Goal: Task Accomplishment & Management: Manage account settings

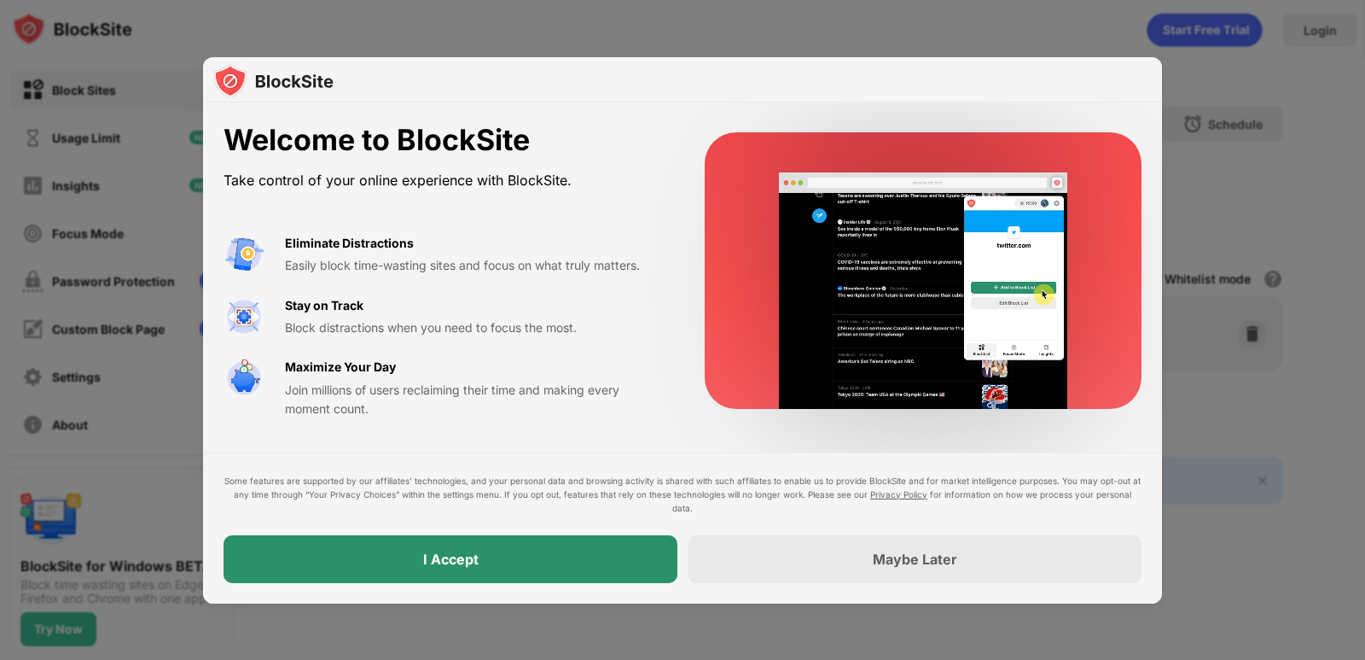
click at [517, 518] on div "Some features are supported by our affiliates’ technologies, and your personal …" at bounding box center [683, 528] width 918 height 109
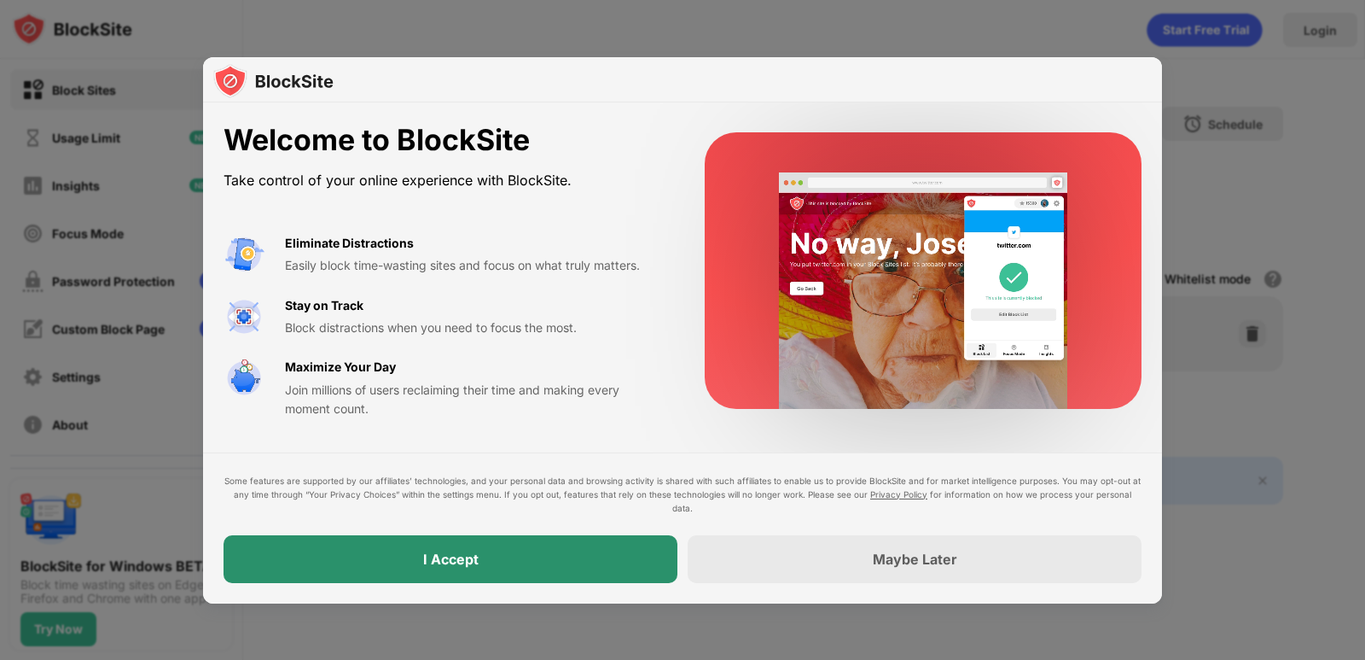
drag, startPoint x: 509, startPoint y: 534, endPoint x: 491, endPoint y: 550, distance: 23.0
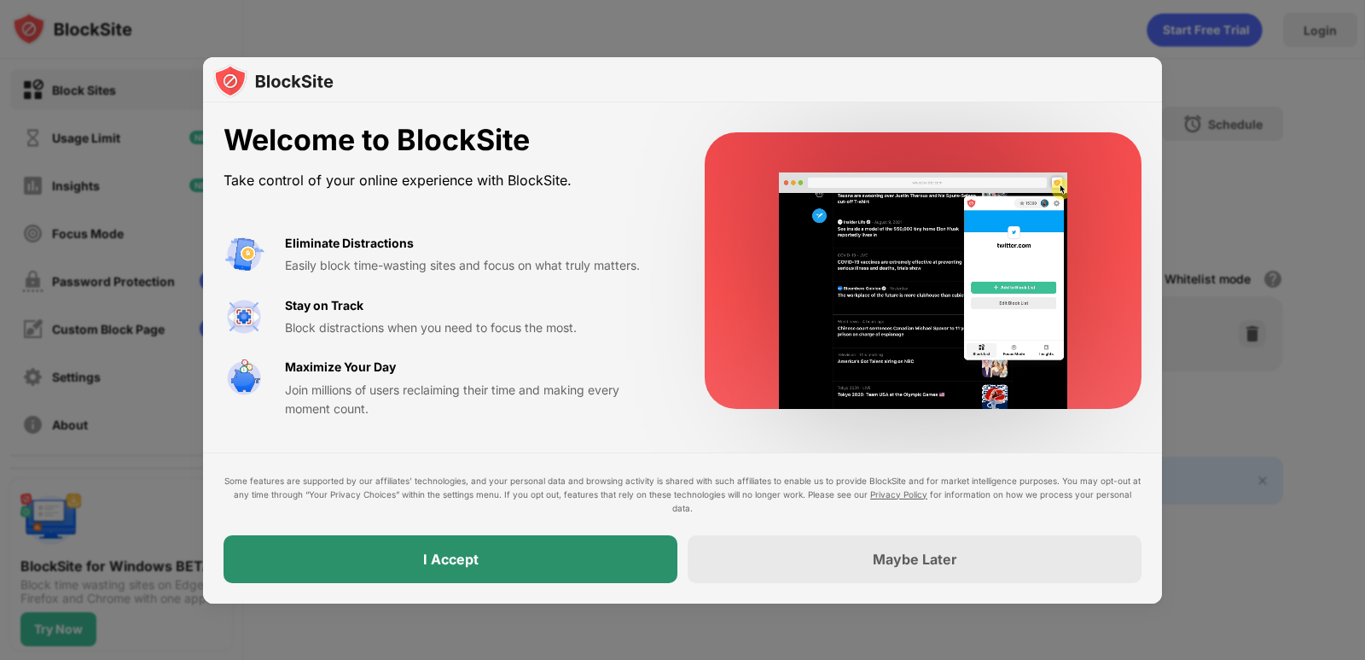
click at [491, 550] on div "I Accept" at bounding box center [451, 559] width 454 height 48
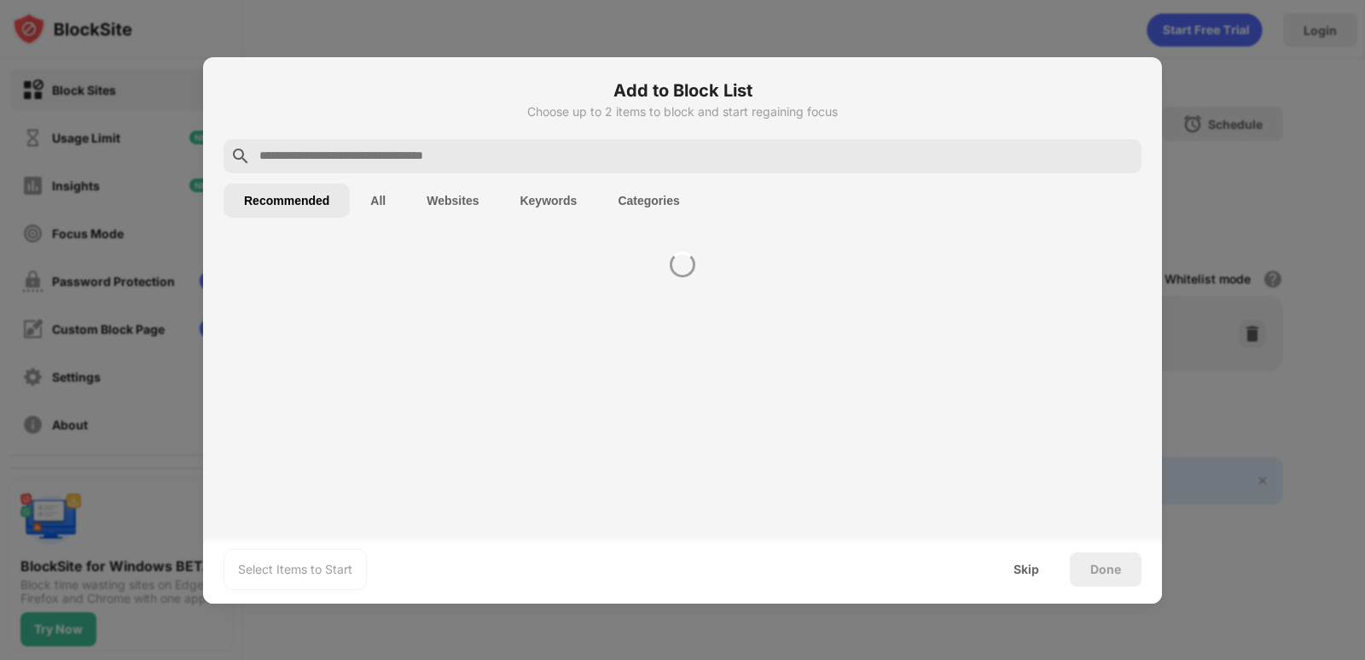
click at [465, 566] on div "Select Items to Start Skip Done" at bounding box center [682, 569] width 959 height 68
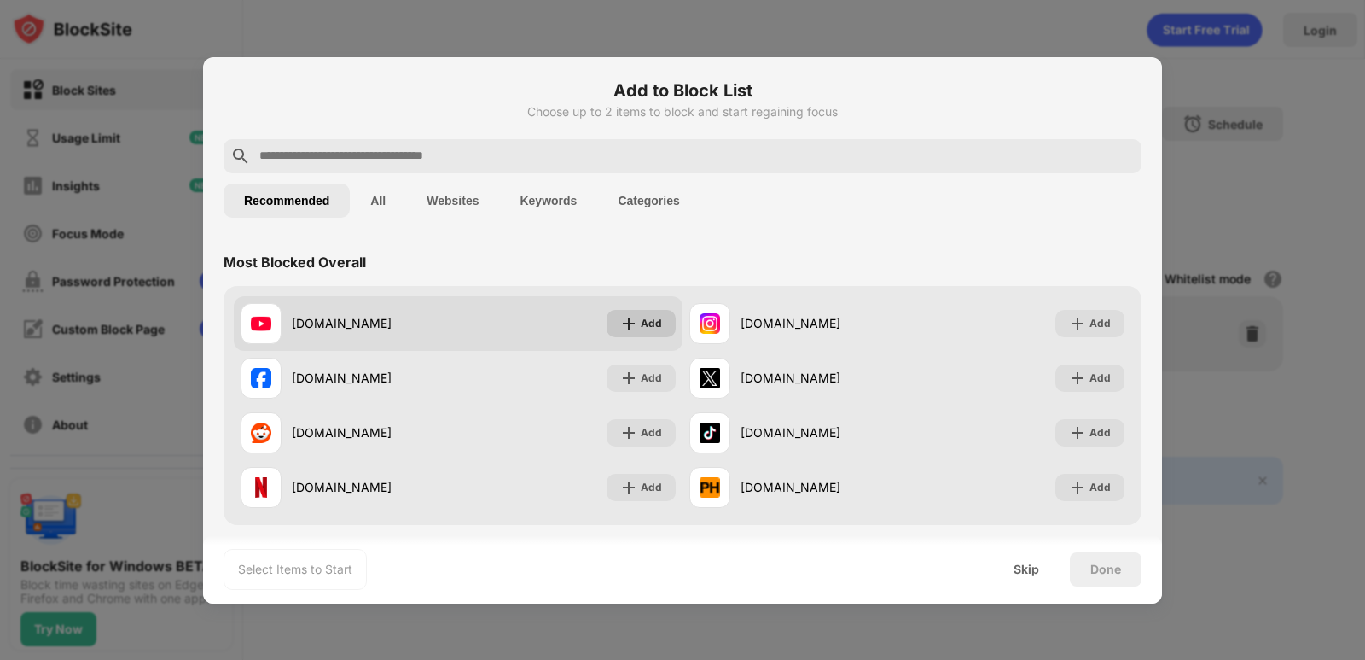
click at [641, 319] on div "Add" at bounding box center [651, 323] width 21 height 17
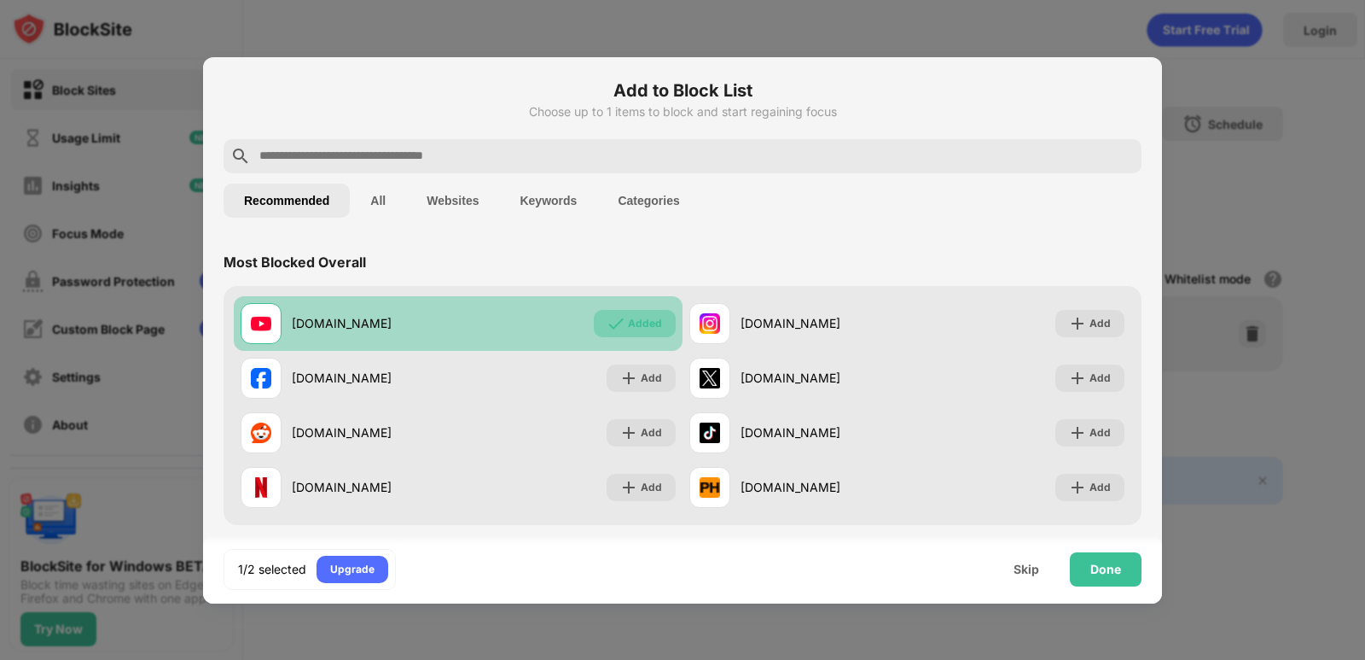
click at [630, 325] on div "Added" at bounding box center [645, 323] width 34 height 17
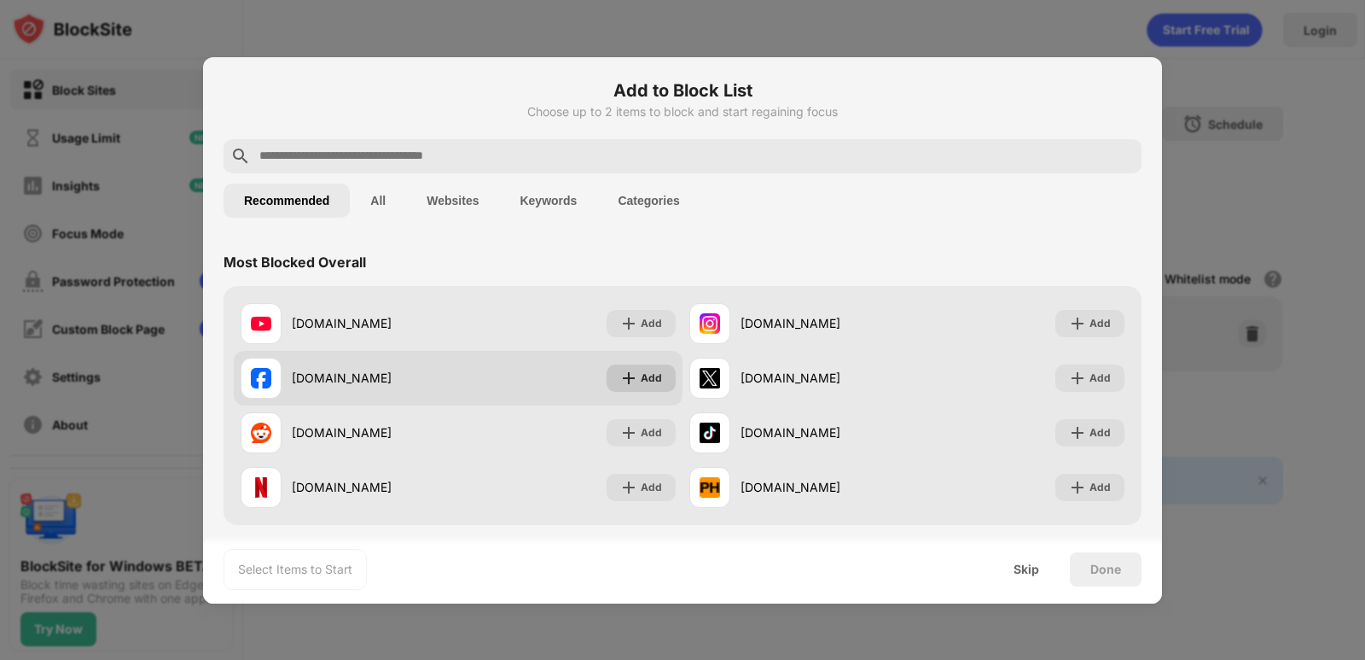
click at [630, 369] on img at bounding box center [628, 377] width 17 height 17
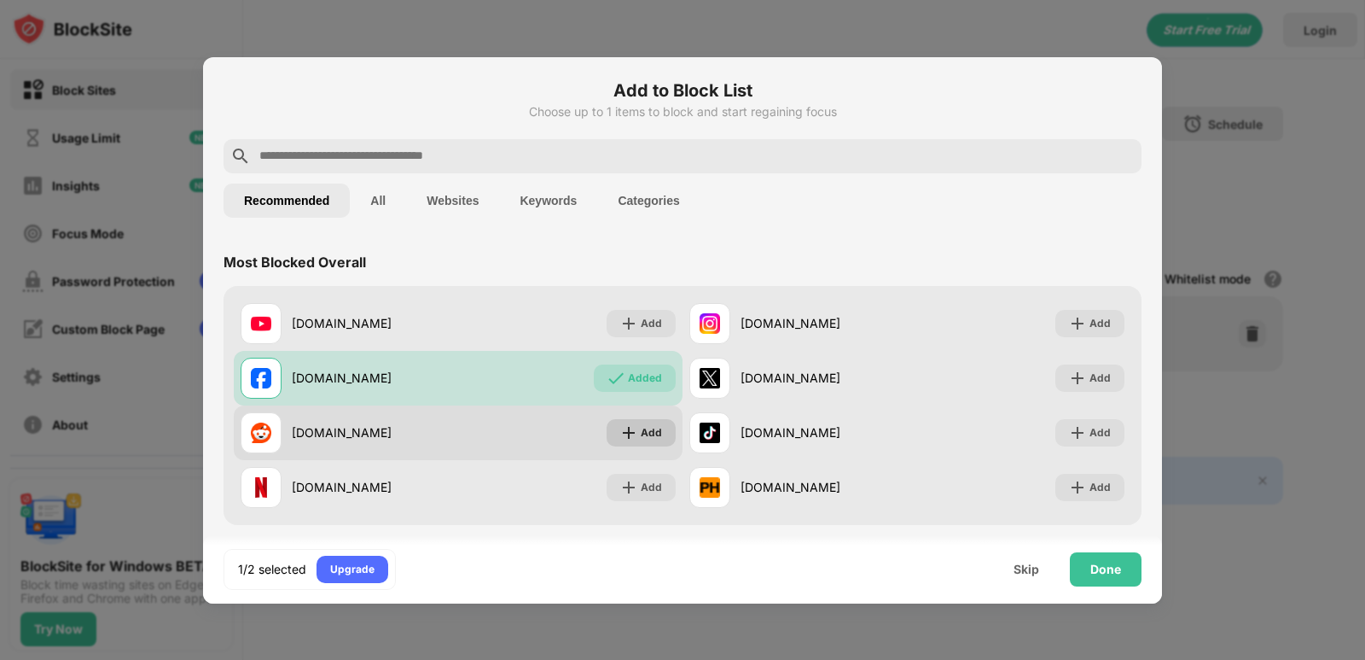
click at [625, 422] on div "Add" at bounding box center [641, 432] width 69 height 27
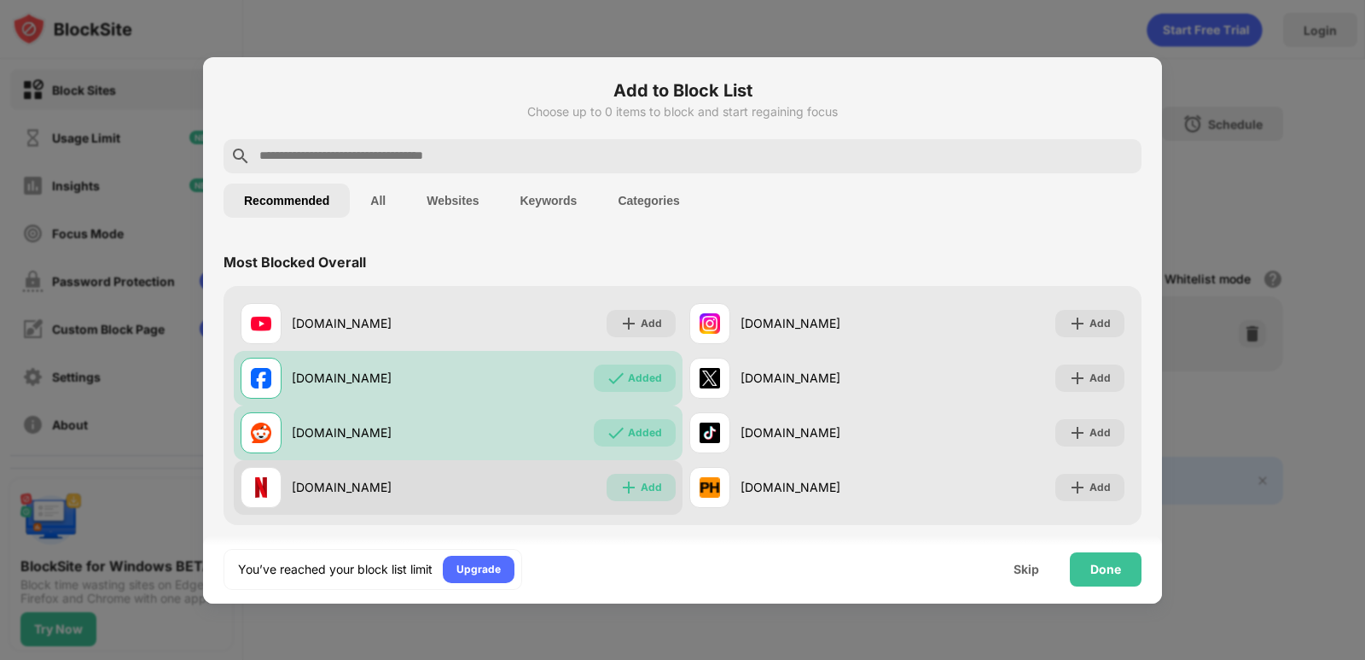
click at [641, 486] on div "Add" at bounding box center [651, 487] width 21 height 17
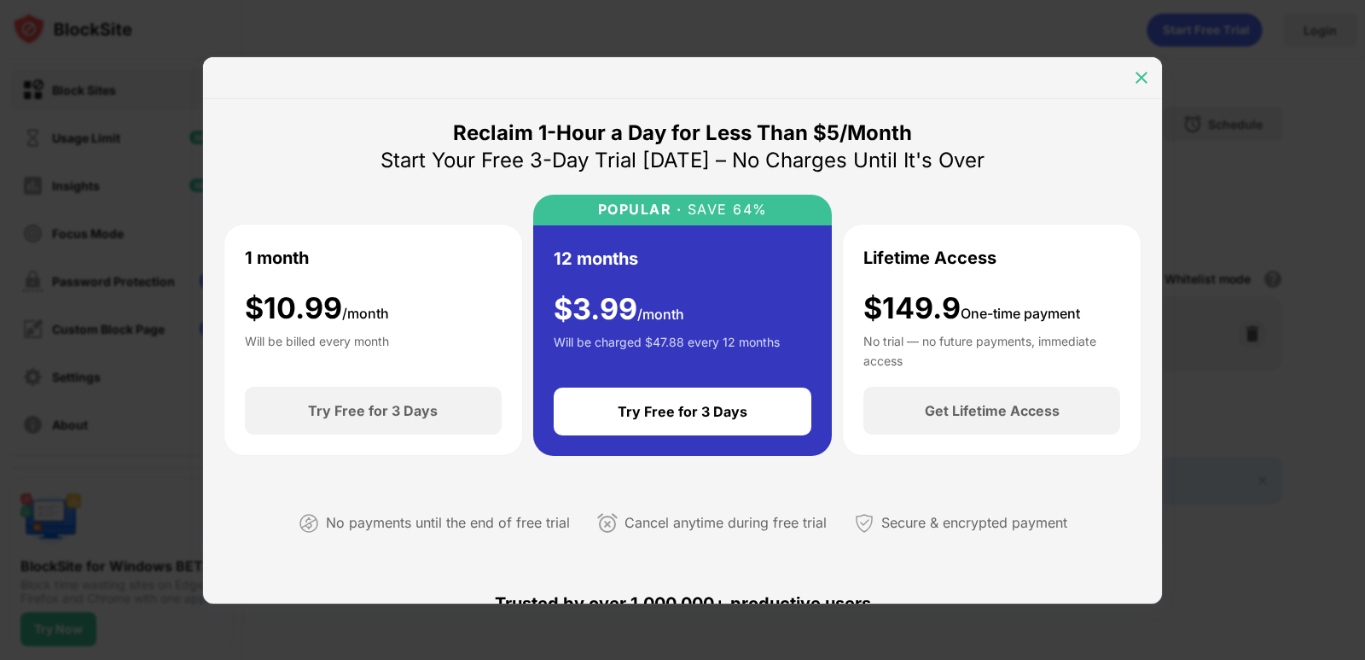
click at [1139, 74] on img at bounding box center [1141, 77] width 17 height 17
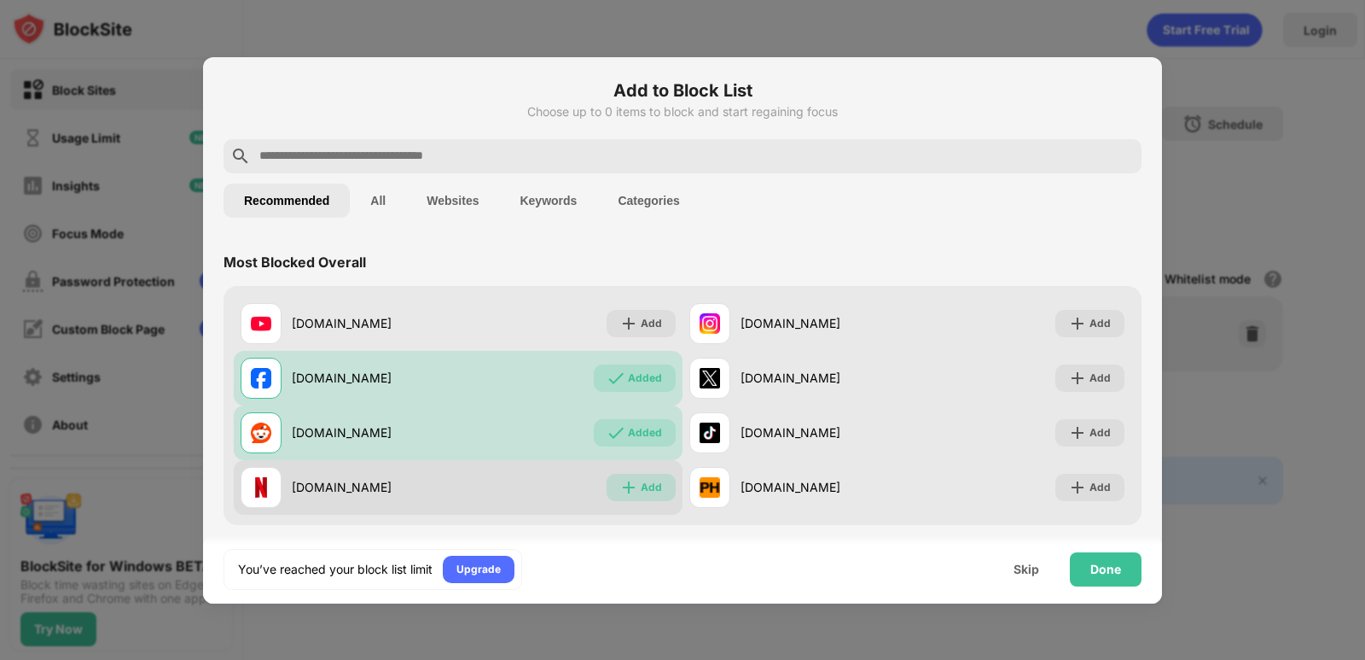
click at [651, 487] on div "Add" at bounding box center [651, 487] width 21 height 17
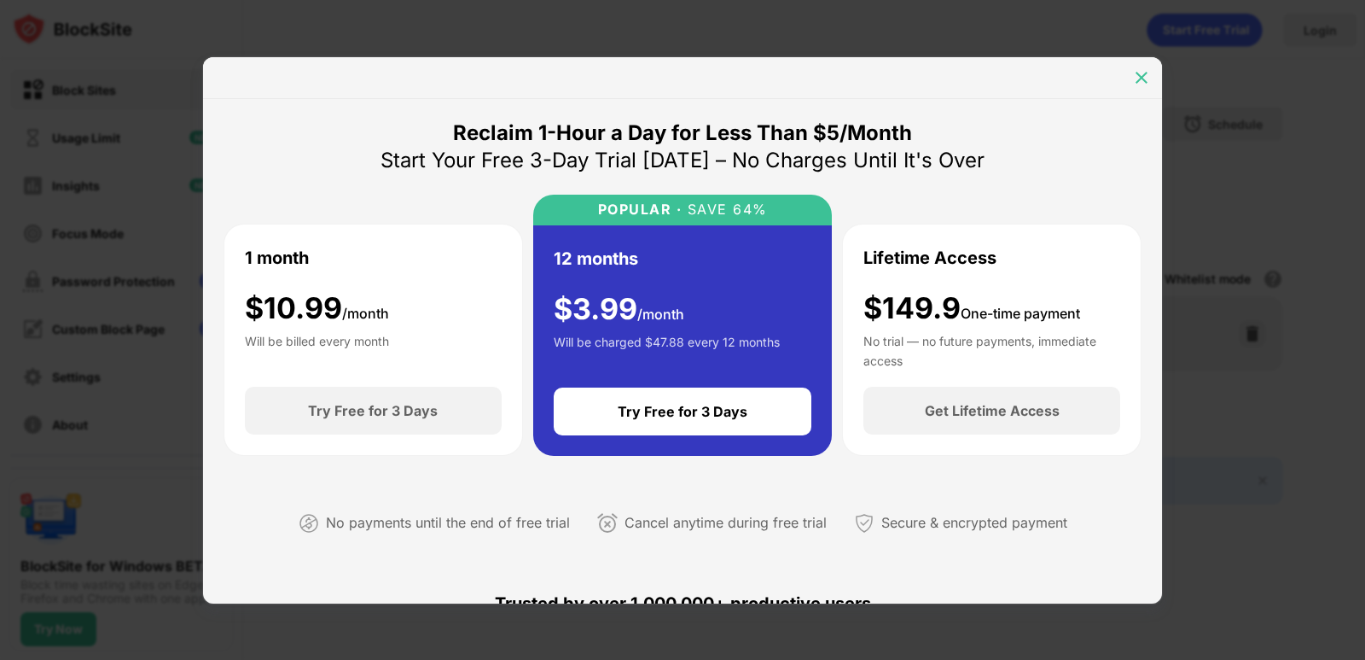
click at [1145, 80] on img at bounding box center [1141, 77] width 17 height 17
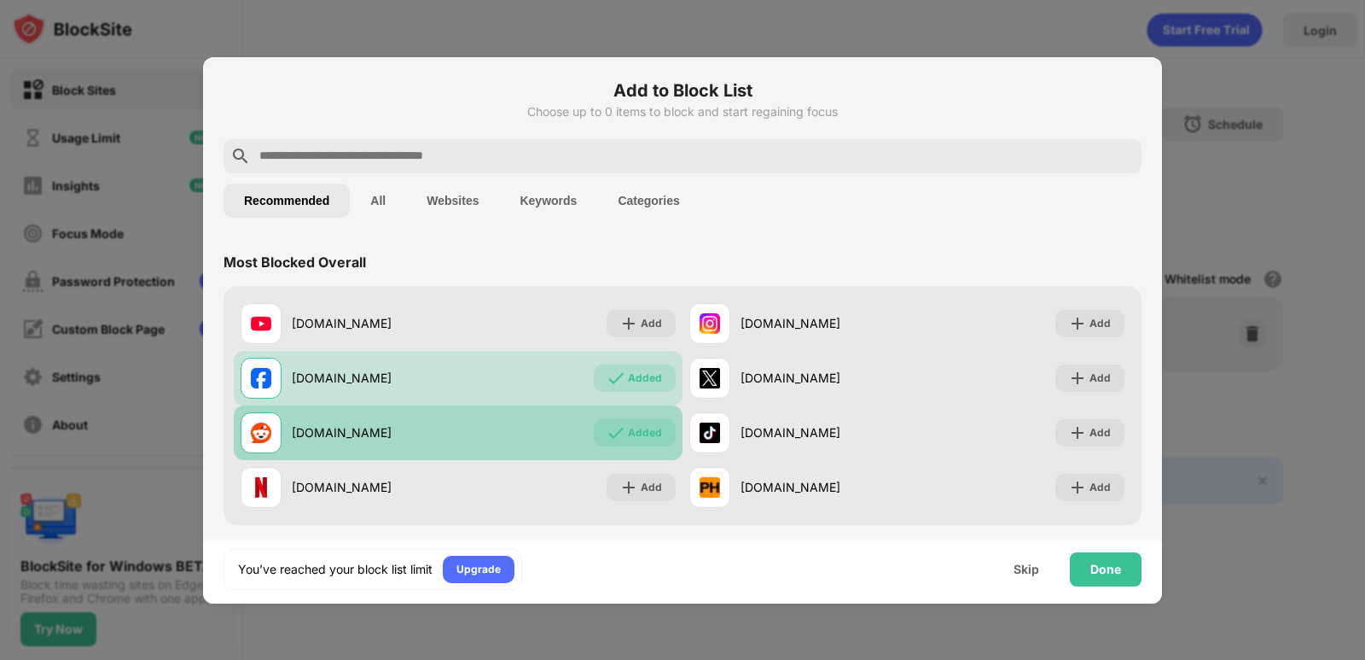
click at [643, 424] on div "Added" at bounding box center [645, 432] width 34 height 17
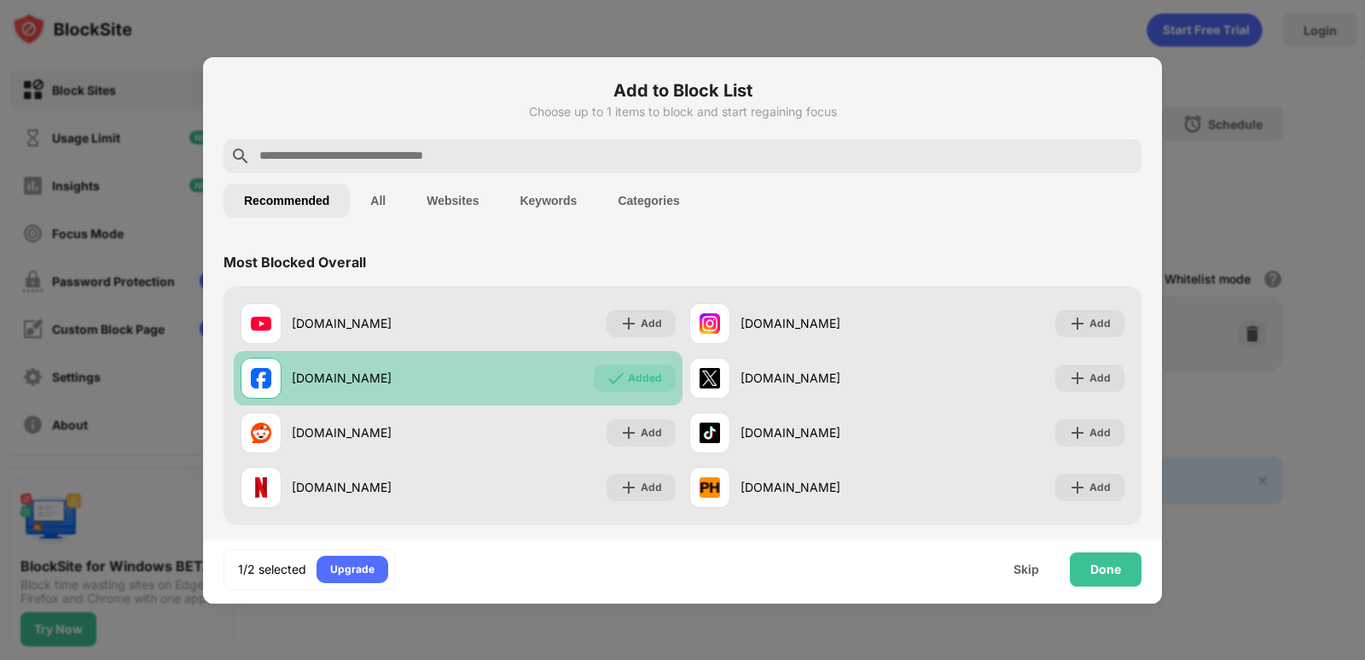
click at [653, 372] on div "Added" at bounding box center [645, 377] width 34 height 17
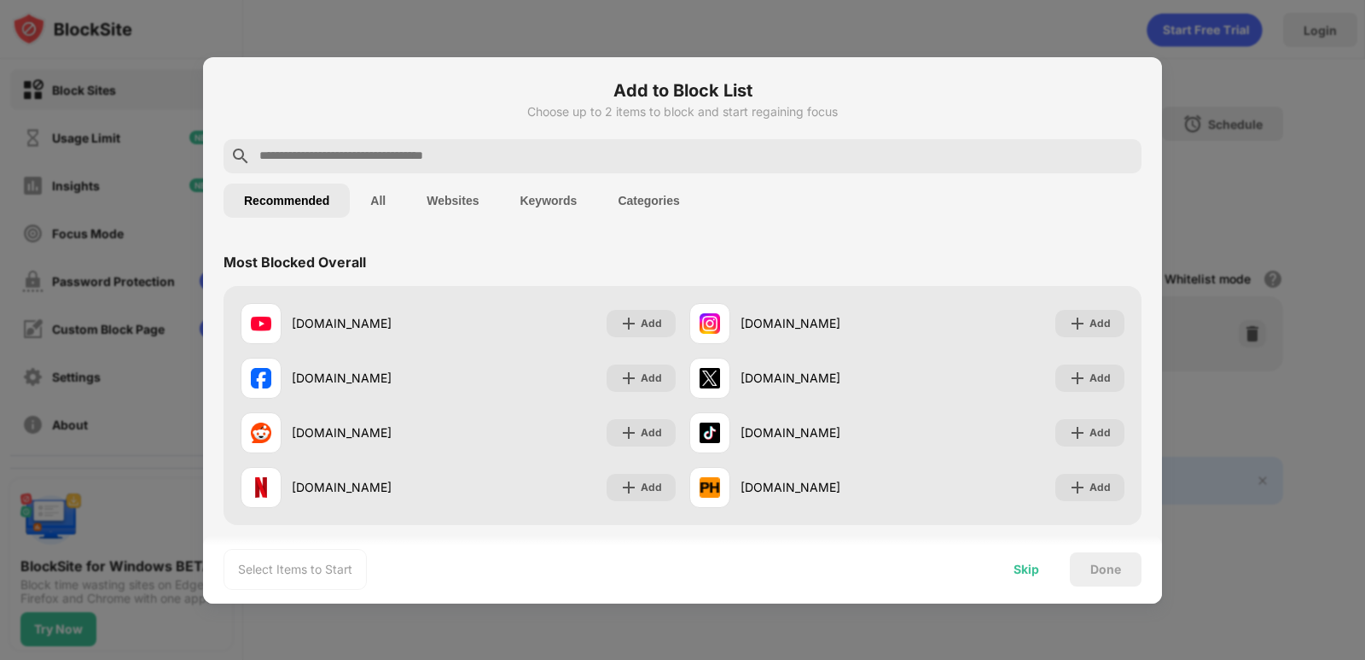
click at [1042, 562] on div "Skip" at bounding box center [1026, 569] width 67 height 34
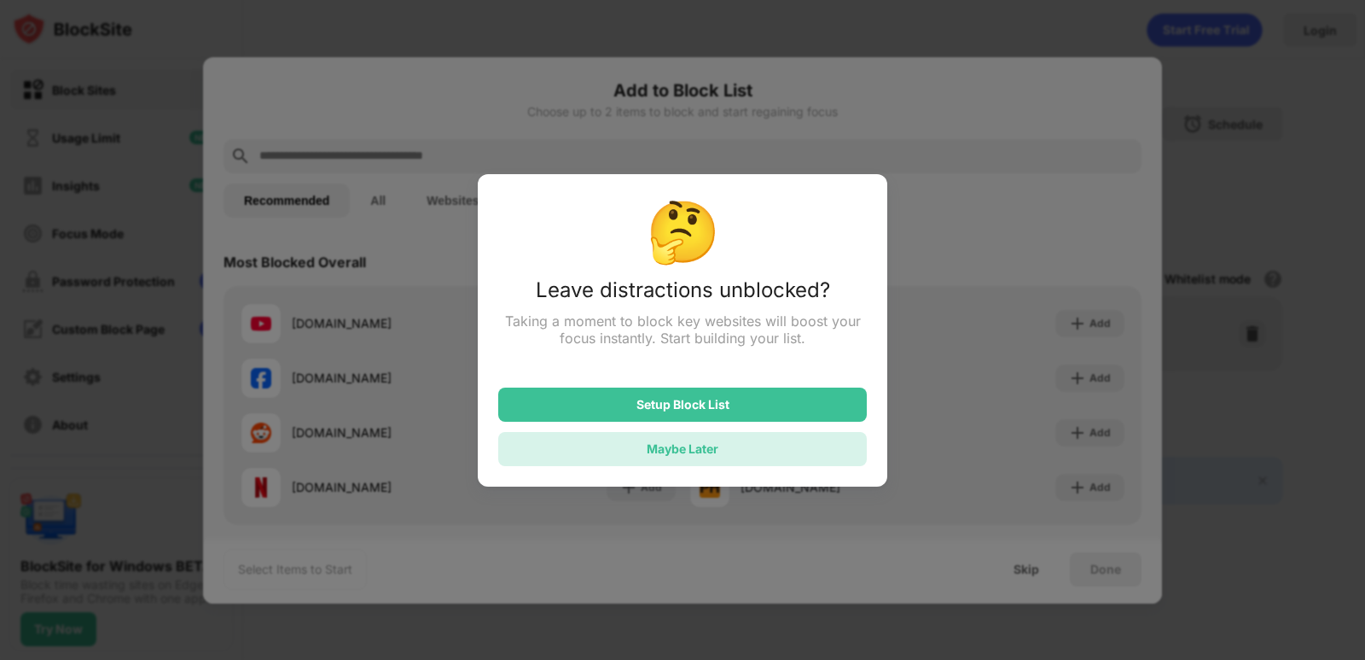
click at [678, 446] on div "Maybe Later" at bounding box center [683, 448] width 72 height 15
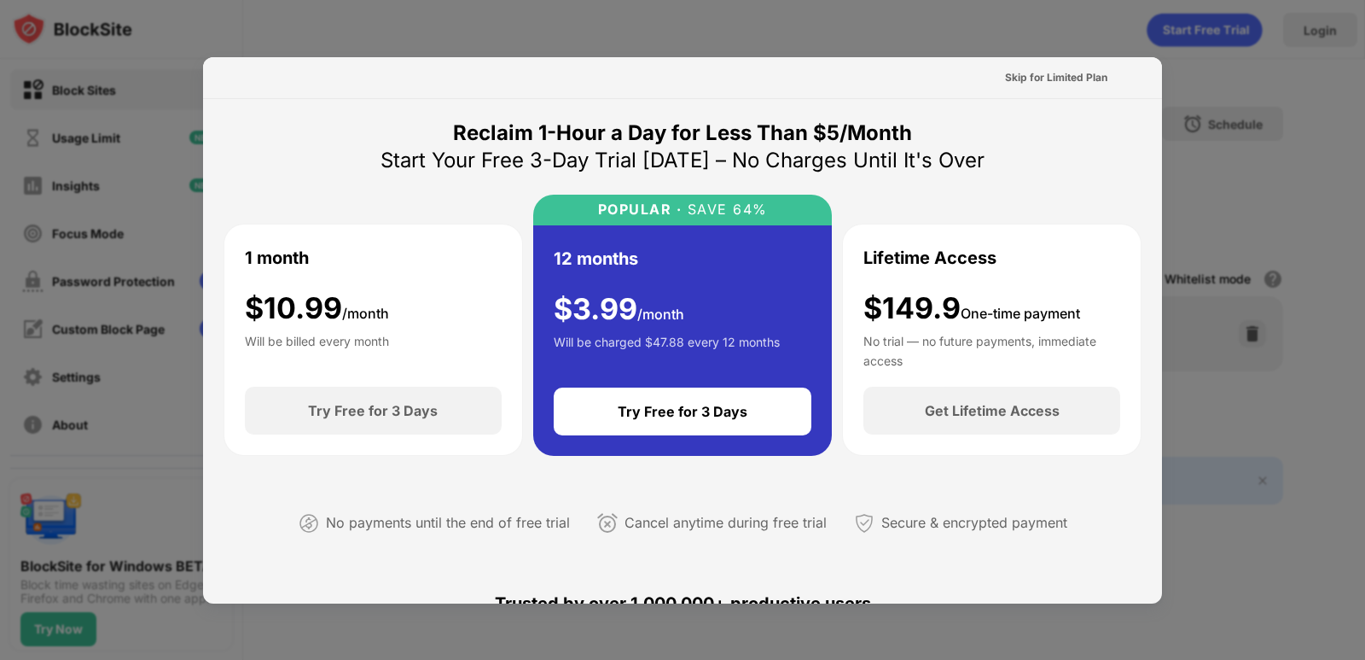
click at [1249, 247] on div at bounding box center [682, 330] width 1365 height 660
click at [354, 15] on div at bounding box center [682, 330] width 1365 height 660
click at [357, 15] on div at bounding box center [682, 330] width 1365 height 660
drag, startPoint x: 1165, startPoint y: 234, endPoint x: 1153, endPoint y: 271, distance: 39.4
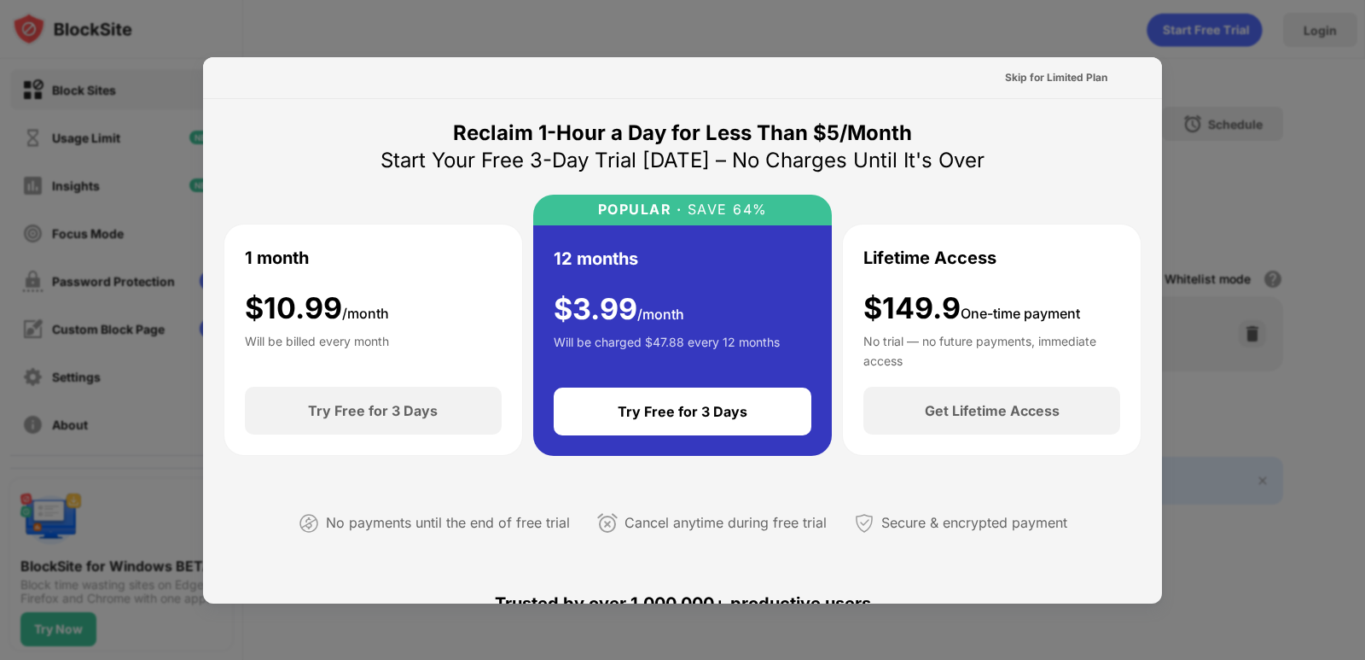
click at [1153, 659] on div "Skip for Limited Plan Reclaim 1-Hour a Day for Less Than $5/Month Start Your Fr…" at bounding box center [682, 660] width 1365 height 0
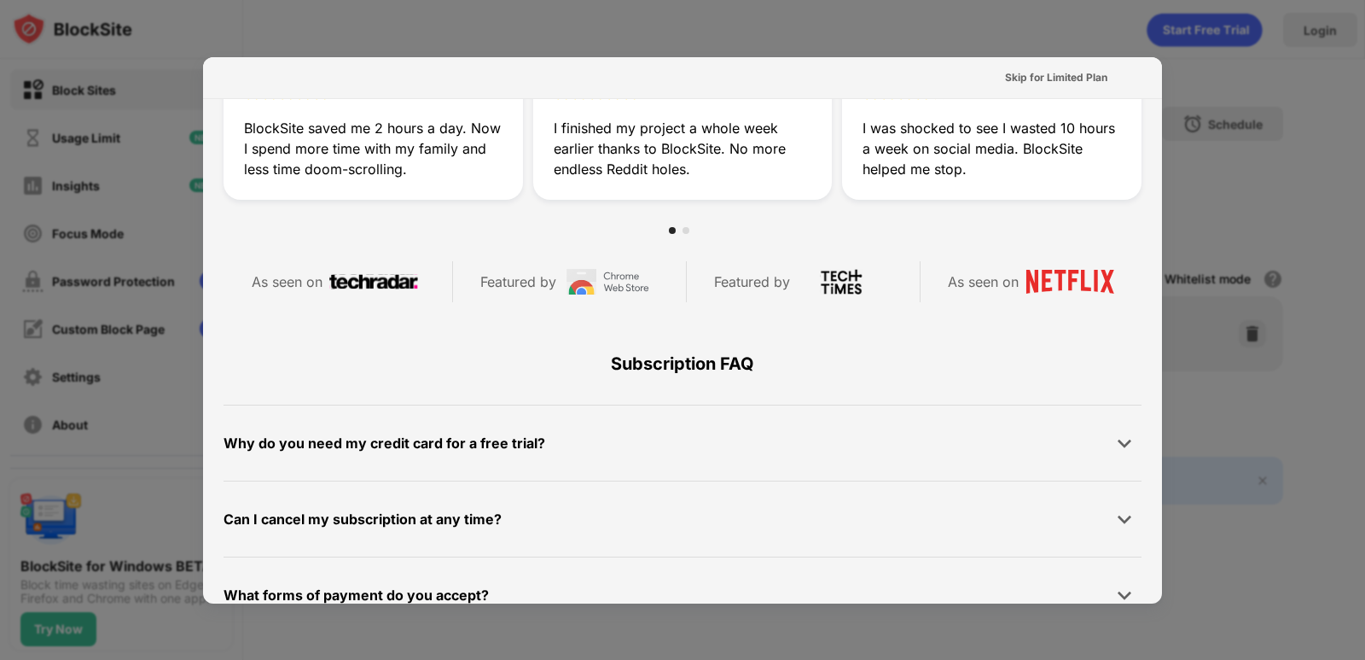
scroll to position [405, 0]
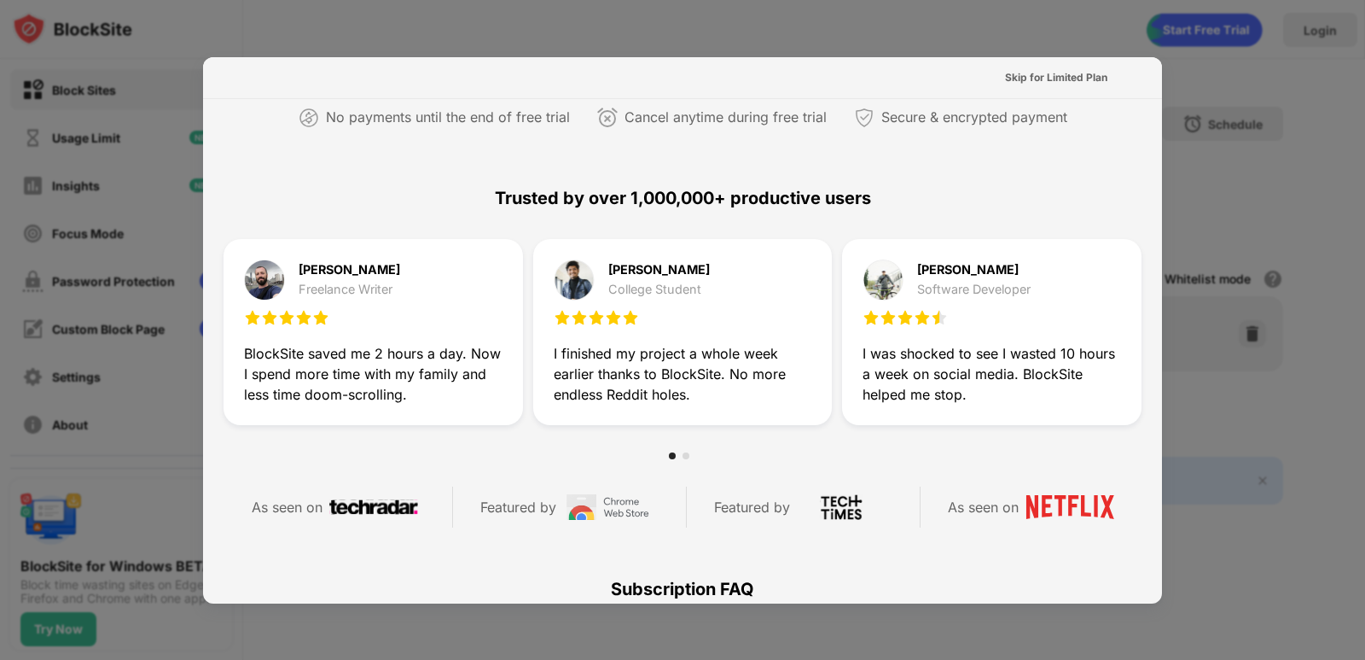
click at [1364, 212] on div at bounding box center [682, 330] width 1365 height 660
click at [1345, 218] on div at bounding box center [682, 330] width 1365 height 660
click at [1279, 219] on div at bounding box center [682, 330] width 1365 height 660
drag, startPoint x: 1253, startPoint y: 220, endPoint x: 1093, endPoint y: 256, distance: 164.4
click at [1236, 225] on div at bounding box center [682, 330] width 1365 height 660
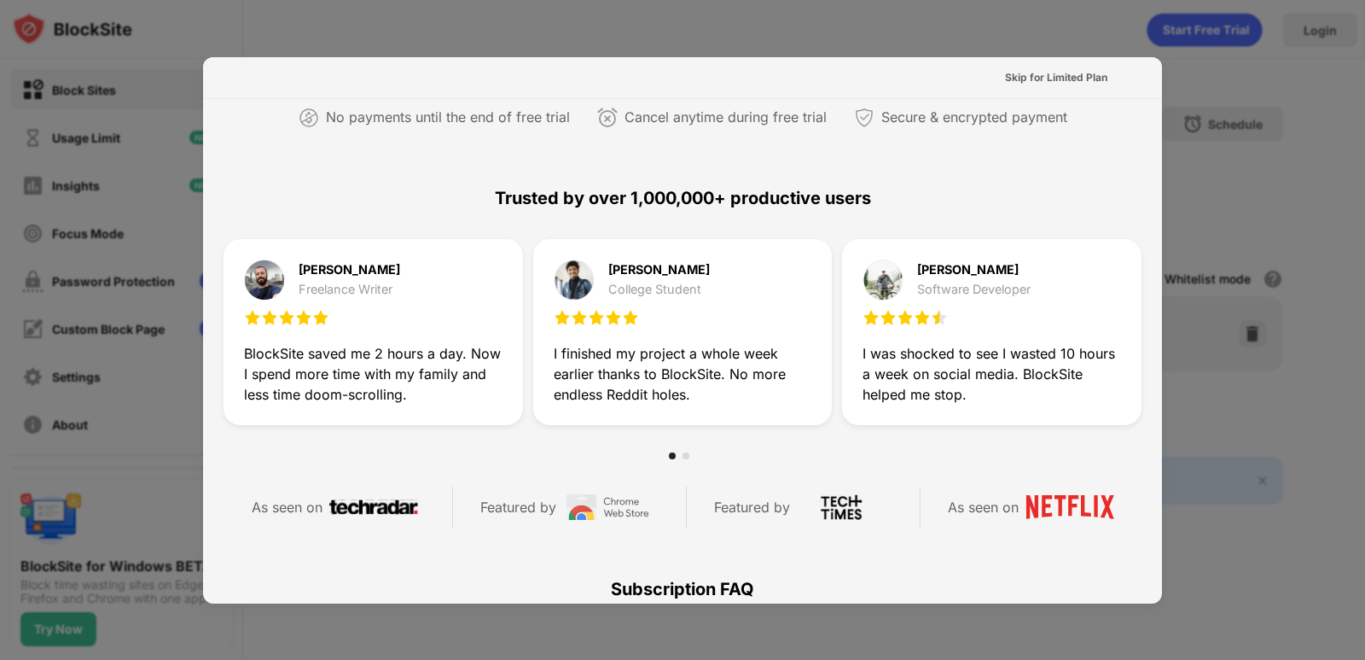
click at [625, 113] on div "Cancel anytime during free trial" at bounding box center [726, 117] width 202 height 25
click at [415, 111] on div "No payments until the end of free trial" at bounding box center [448, 117] width 244 height 25
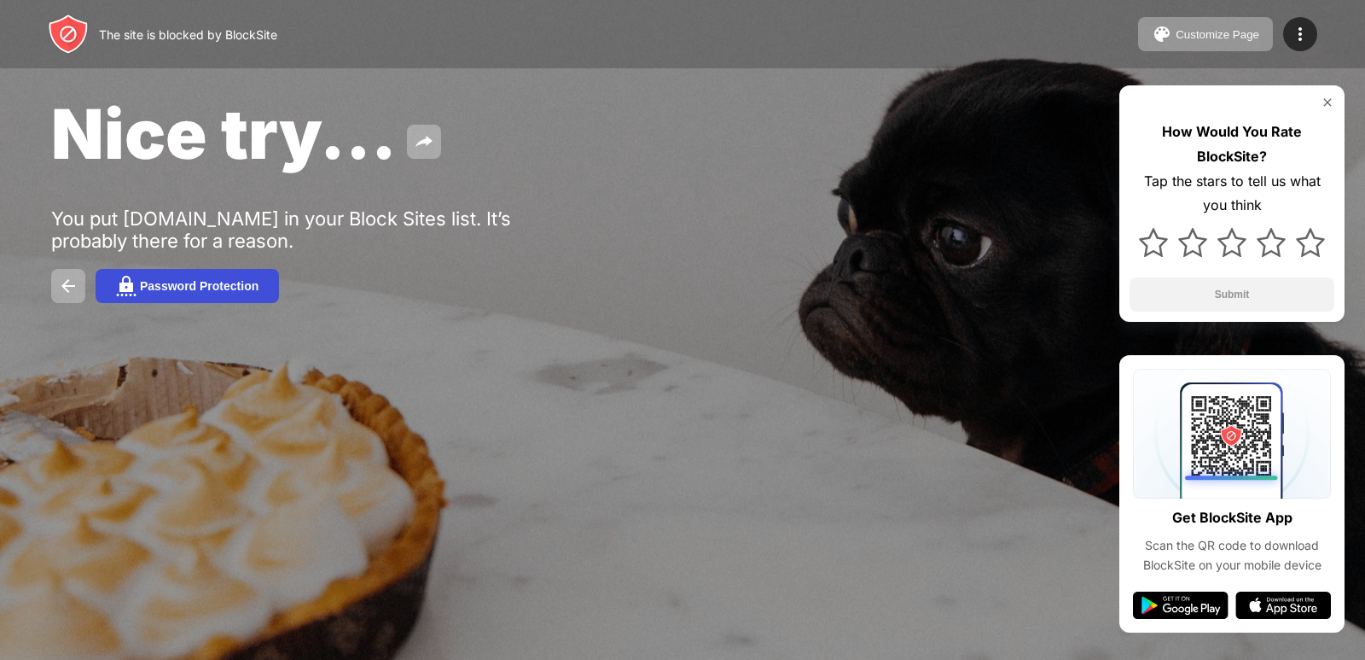
click at [212, 281] on div "Password Protection" at bounding box center [199, 286] width 119 height 14
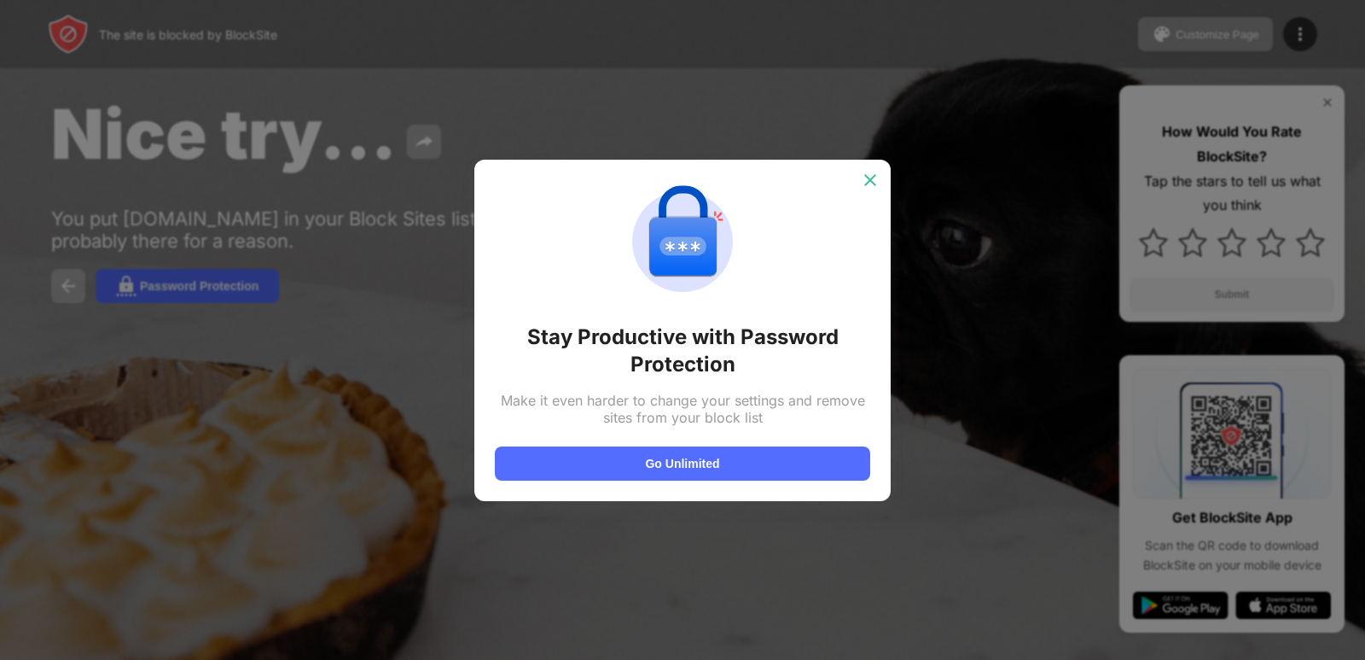
click at [875, 176] on img at bounding box center [870, 180] width 17 height 17
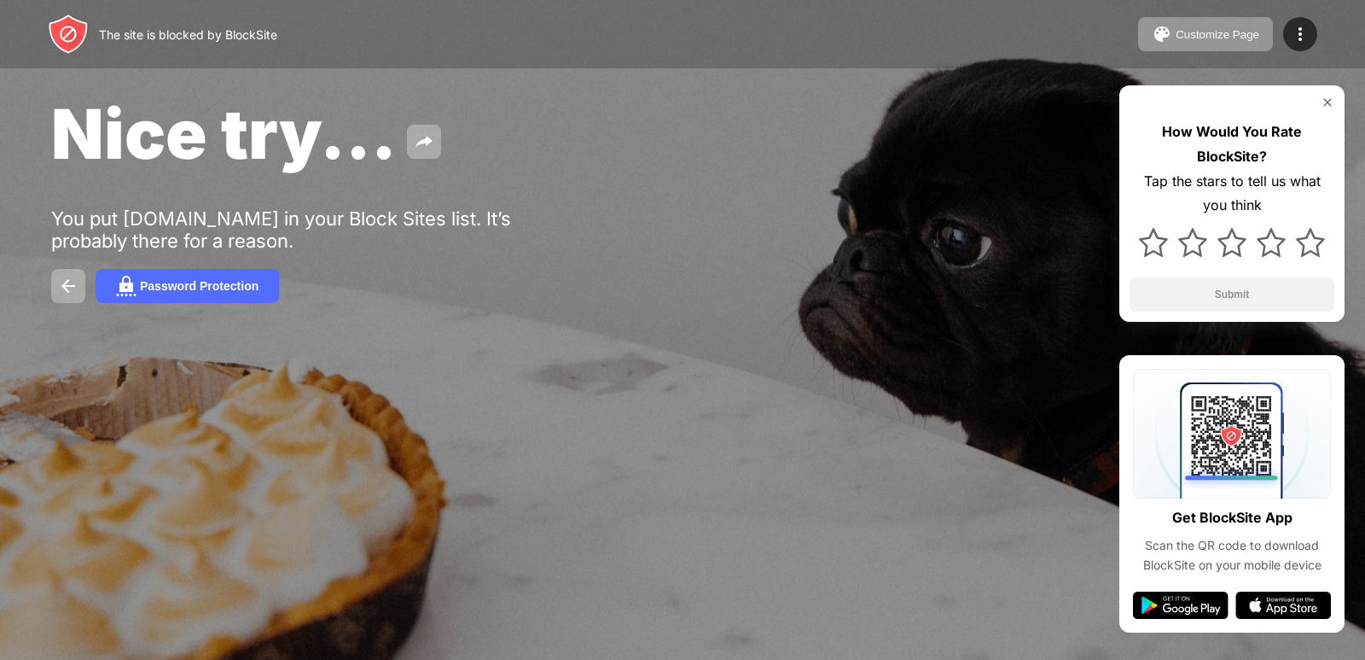
drag, startPoint x: 1281, startPoint y: 1, endPoint x: 599, endPoint y: 259, distance: 729.2
click at [594, 264] on div "Nice try... You put y8.com in your Block Sites list. It’s probably there for a …" at bounding box center [682, 197] width 1365 height 395
